Goal: Find specific page/section: Find specific page/section

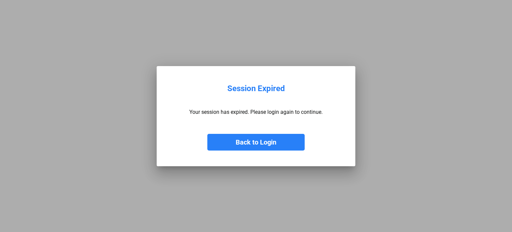
click at [237, 139] on button "Back to Login" at bounding box center [255, 142] width 97 height 17
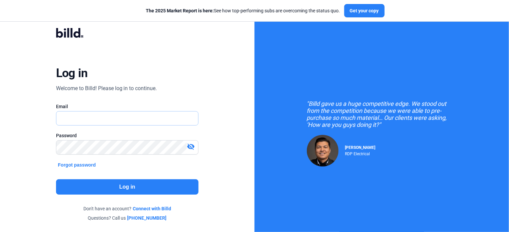
type input "[PERSON_NAME][EMAIL_ADDRESS][DOMAIN_NAME]"
click at [135, 185] on button "Log in" at bounding box center [127, 186] width 143 height 15
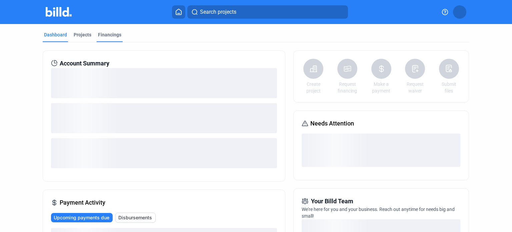
click at [105, 36] on div "Financings" at bounding box center [109, 34] width 23 height 7
